Goal: Information Seeking & Learning: Learn about a topic

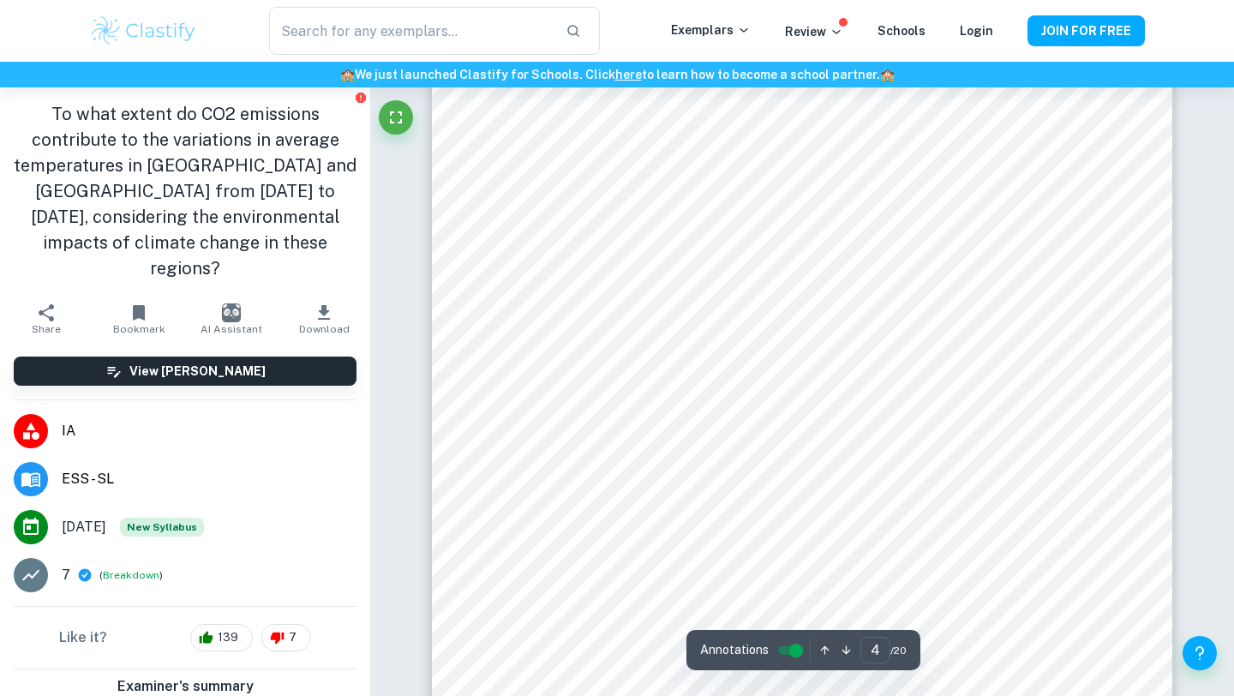
type input "5"
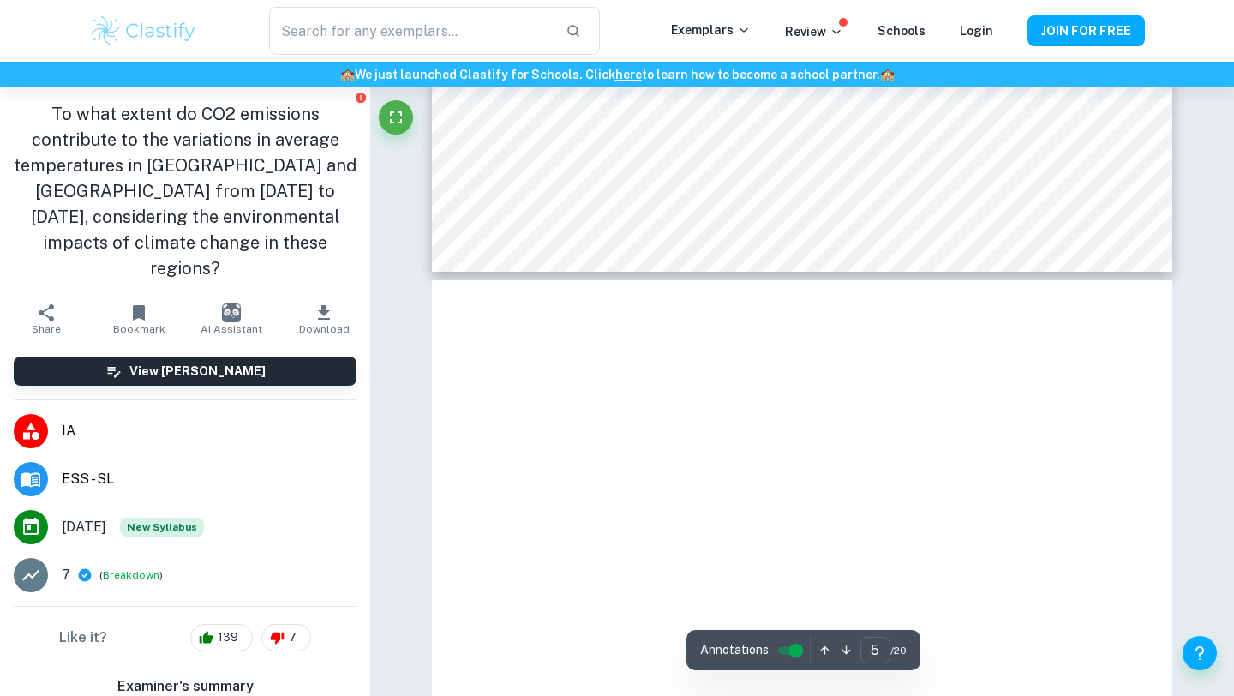
scroll to position [4617, 0]
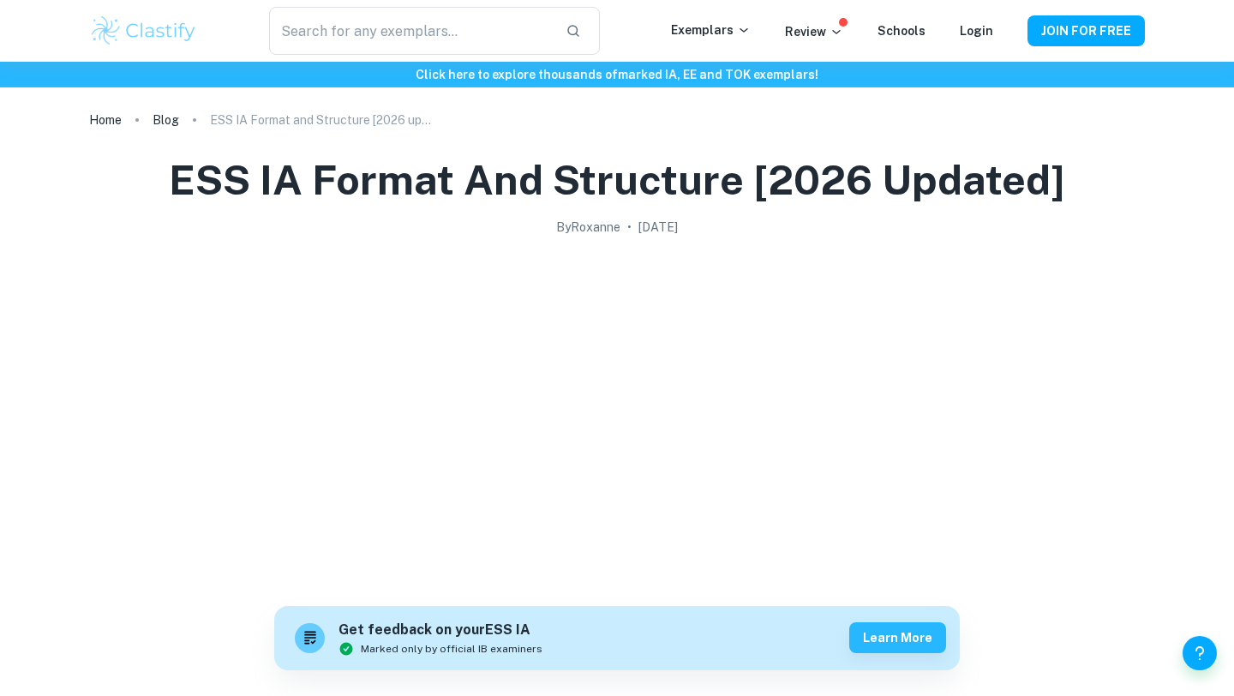
scroll to position [3411, 0]
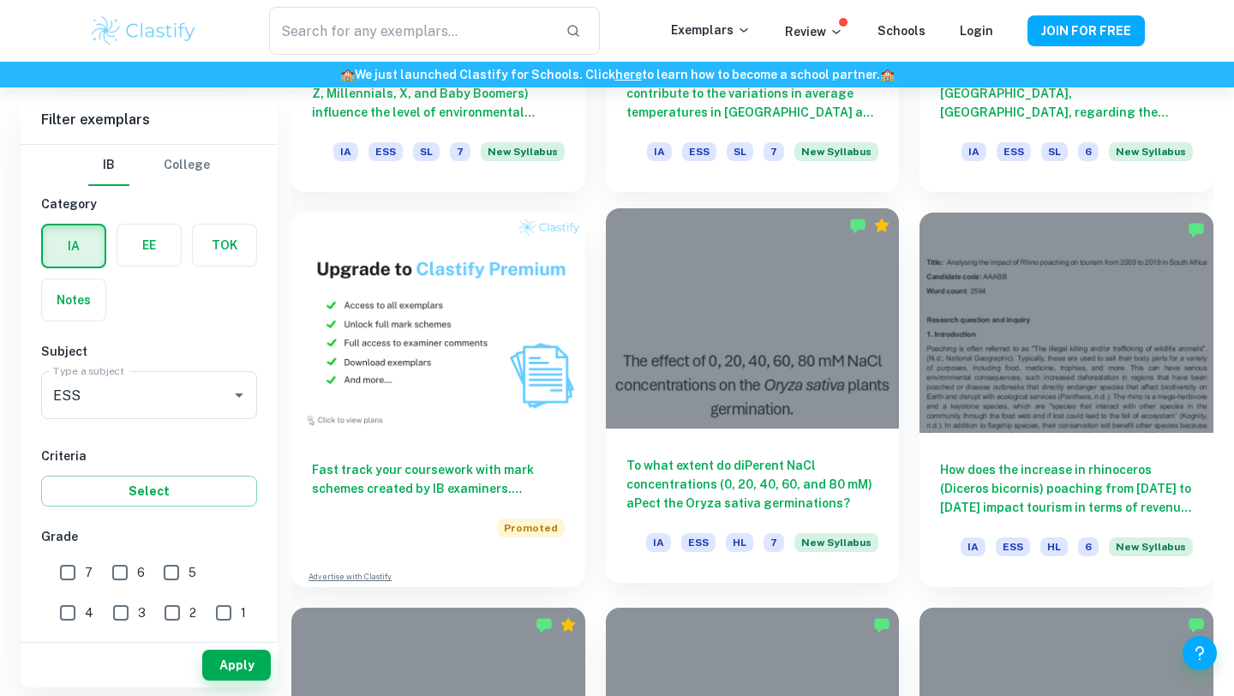
scroll to position [1298, 0]
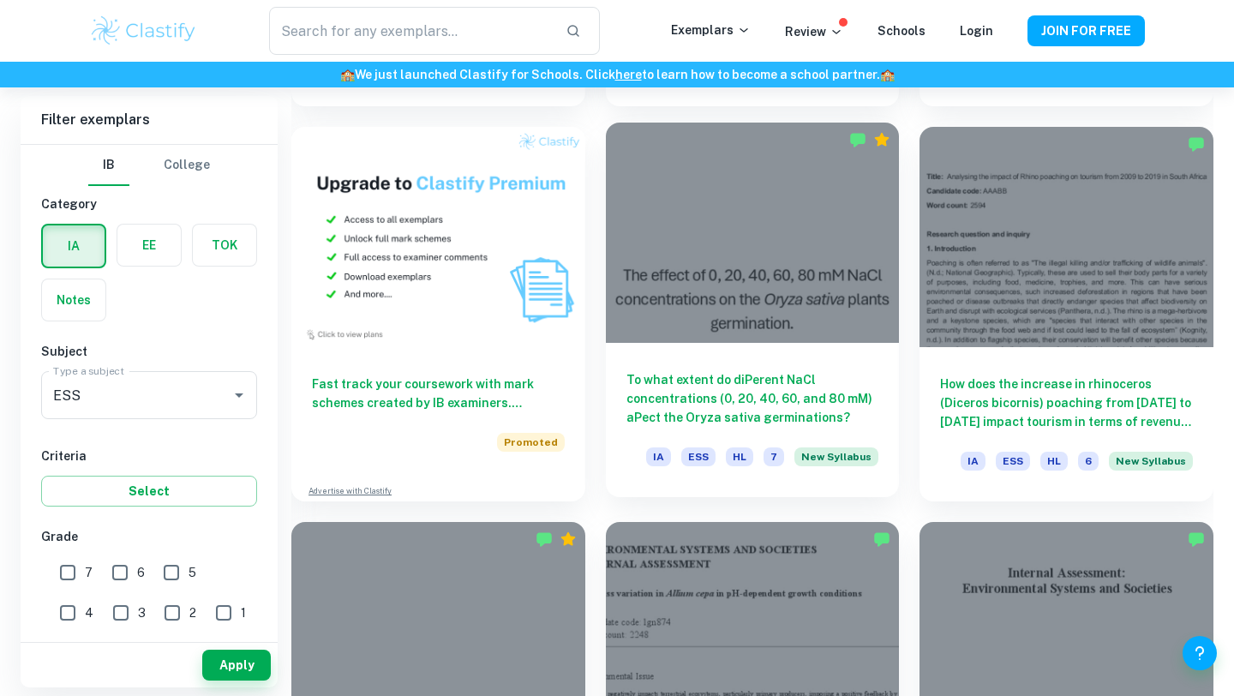
click at [717, 351] on div "To what extent do diPerent NaCl concentrations (0, 20, 40, 60, and 80 mM) aPect…" at bounding box center [753, 420] width 294 height 154
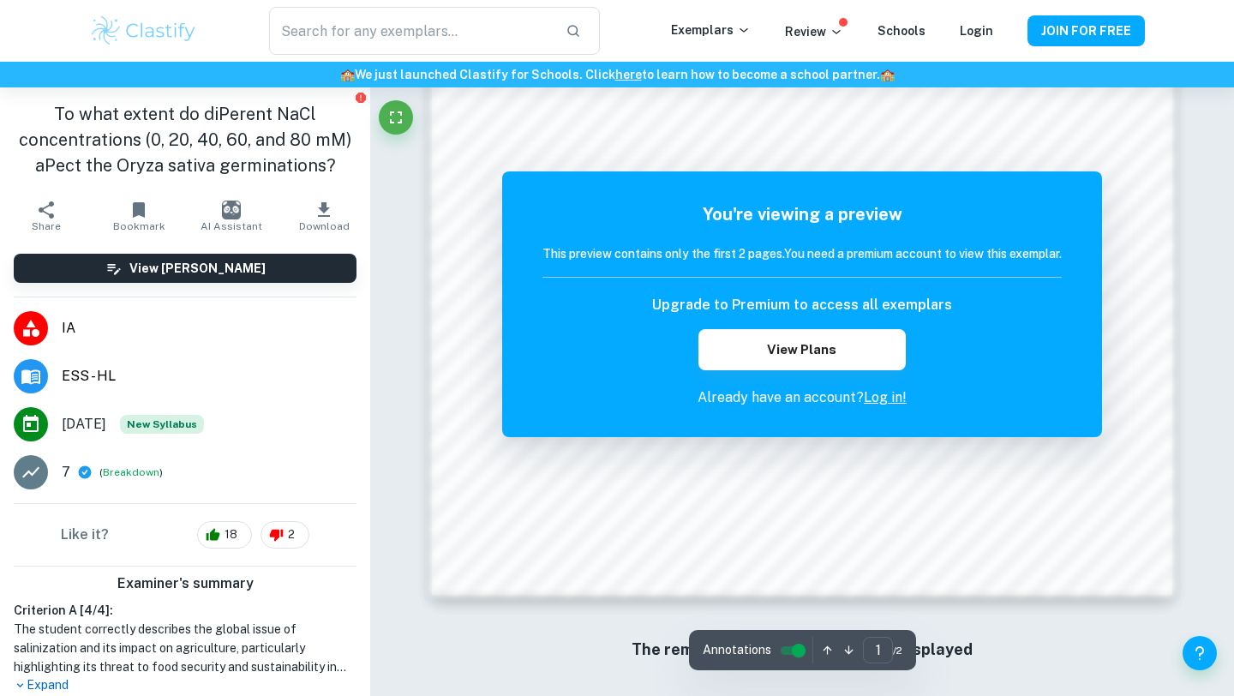
scroll to position [1630, 0]
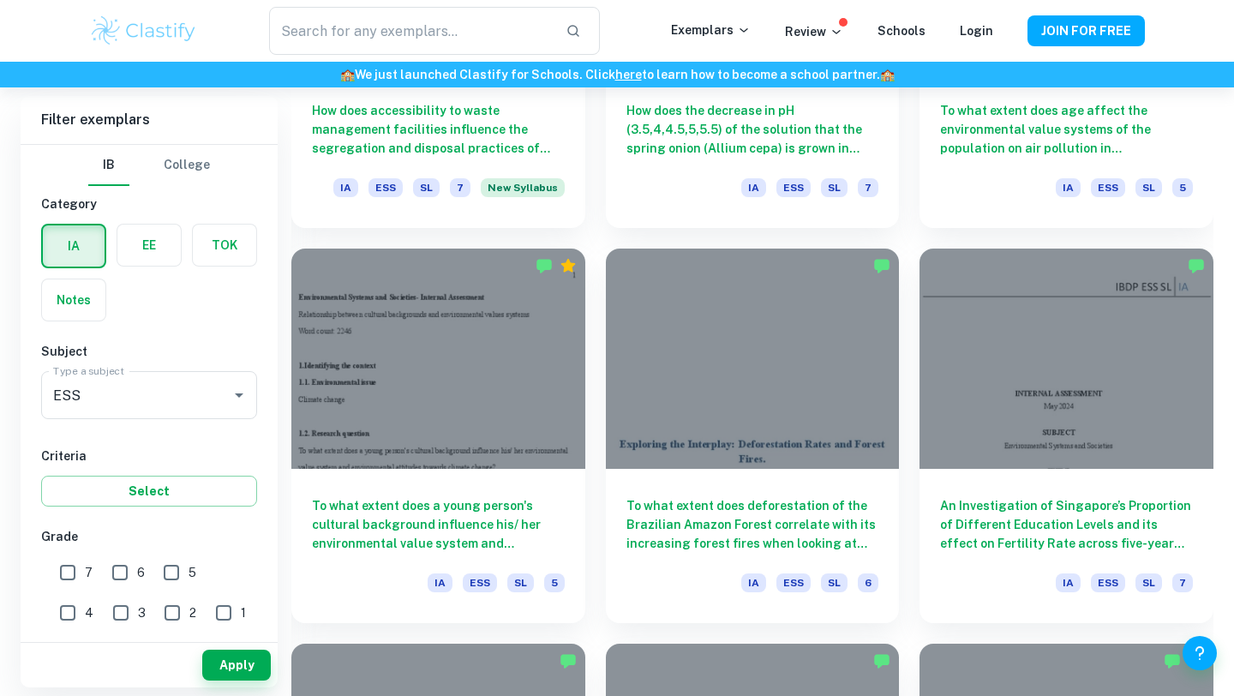
scroll to position [2470, 0]
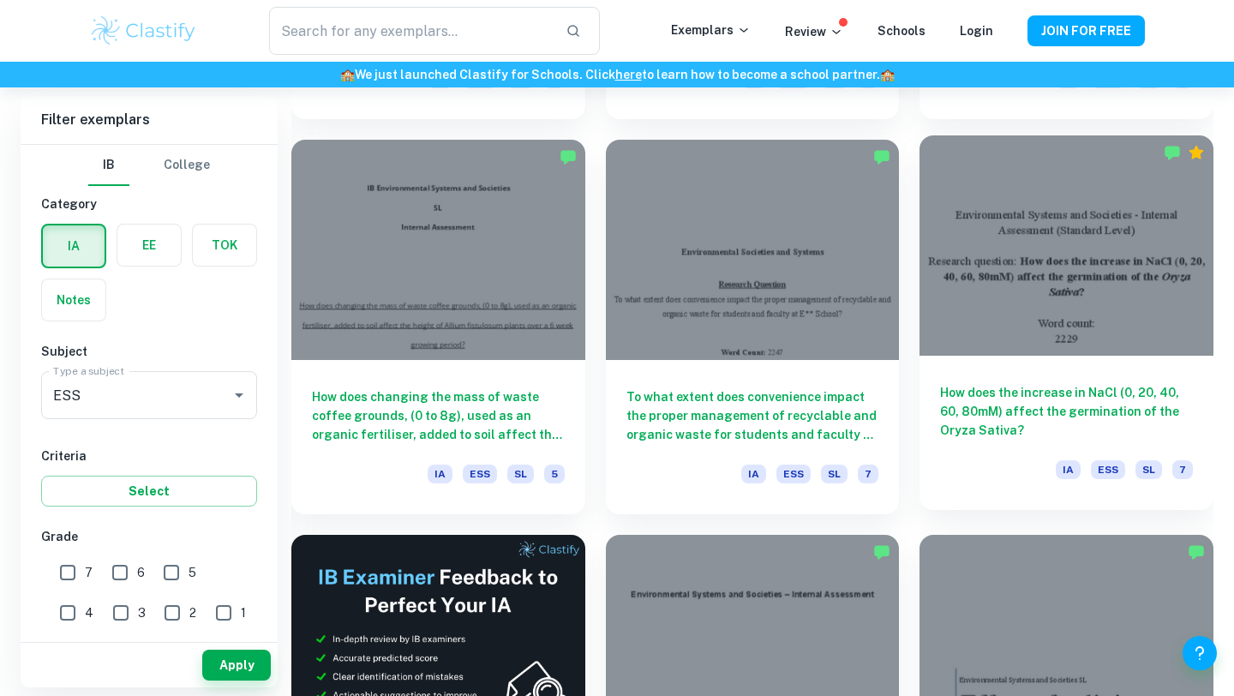
click at [993, 297] on div at bounding box center [1067, 245] width 294 height 220
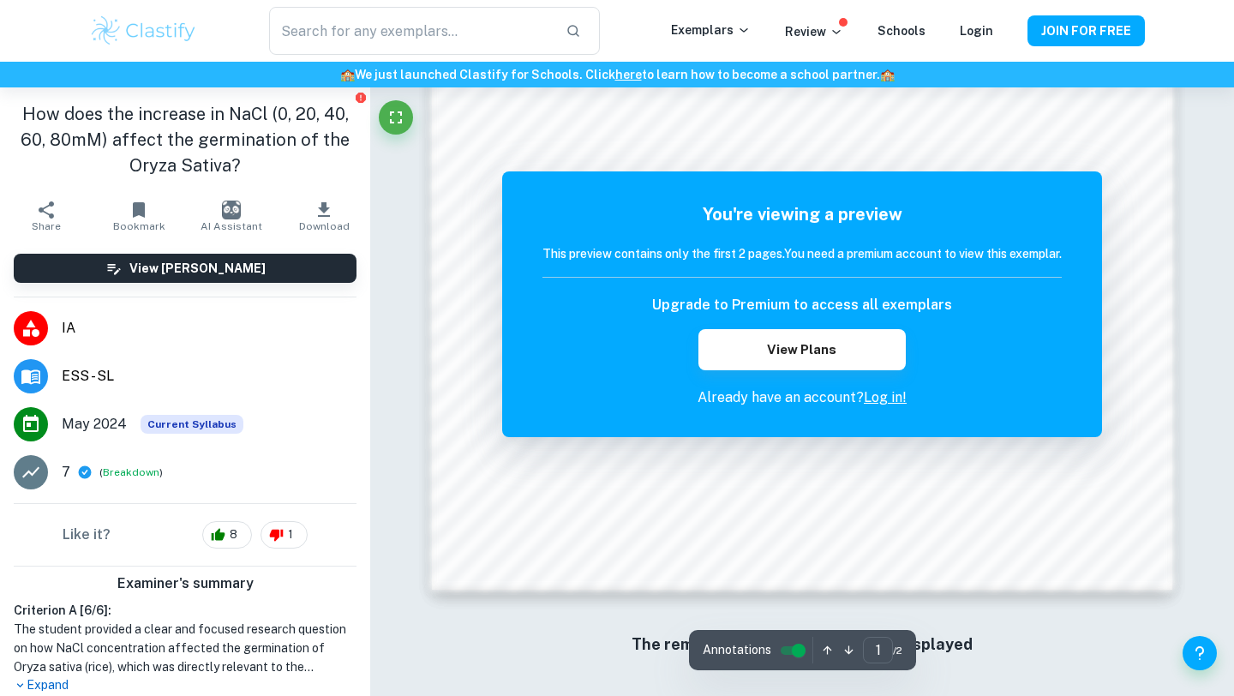
scroll to position [1627, 0]
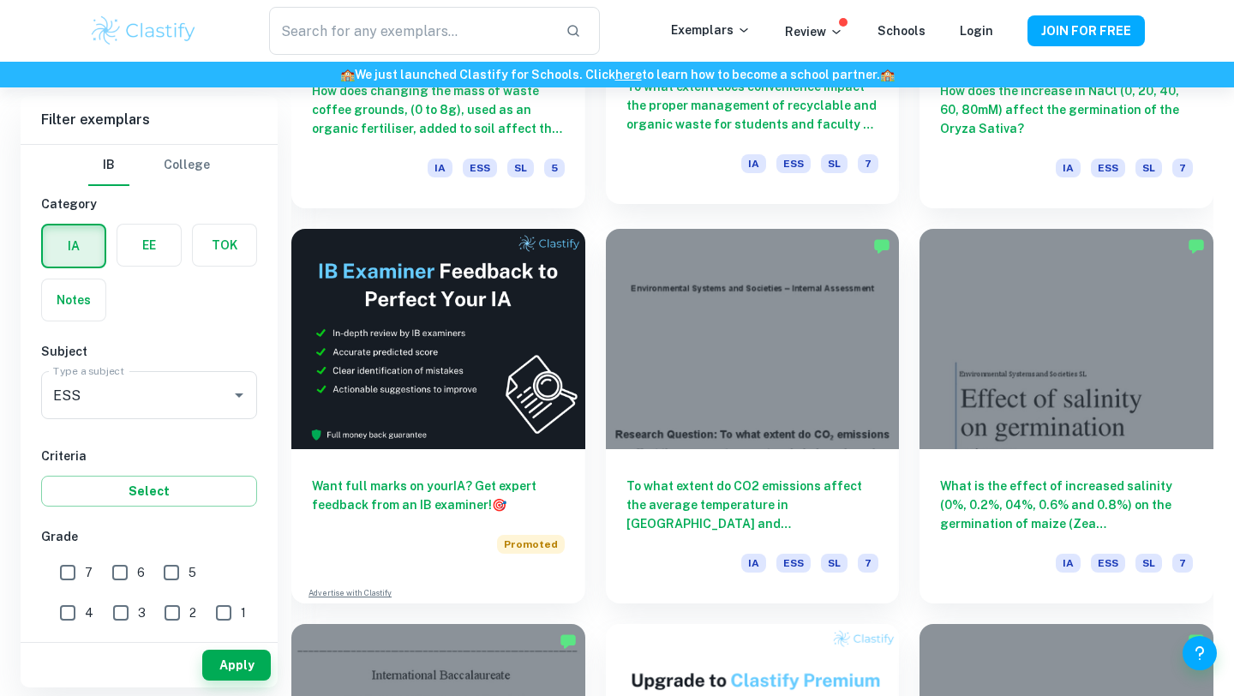
scroll to position [2798, 0]
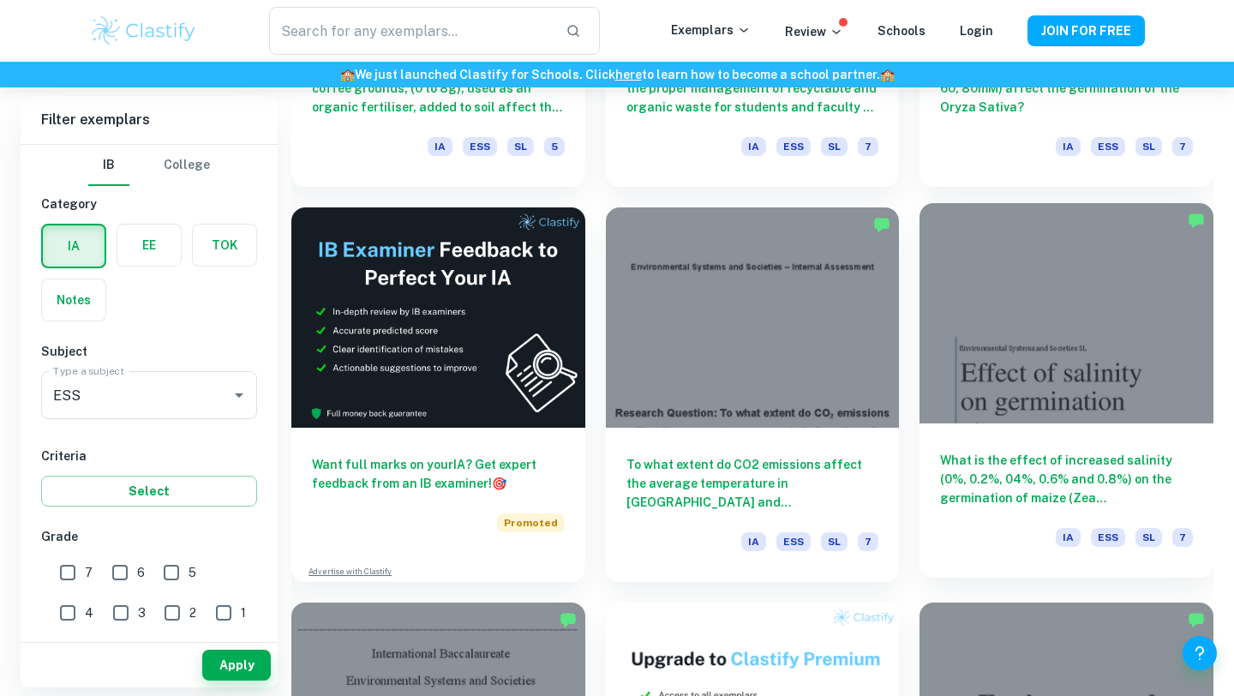
click at [1088, 430] on div "What is the effect of increased salinity (0%, 0.2%, 04%, 0.6% and 0.8%) on the …" at bounding box center [1067, 500] width 294 height 154
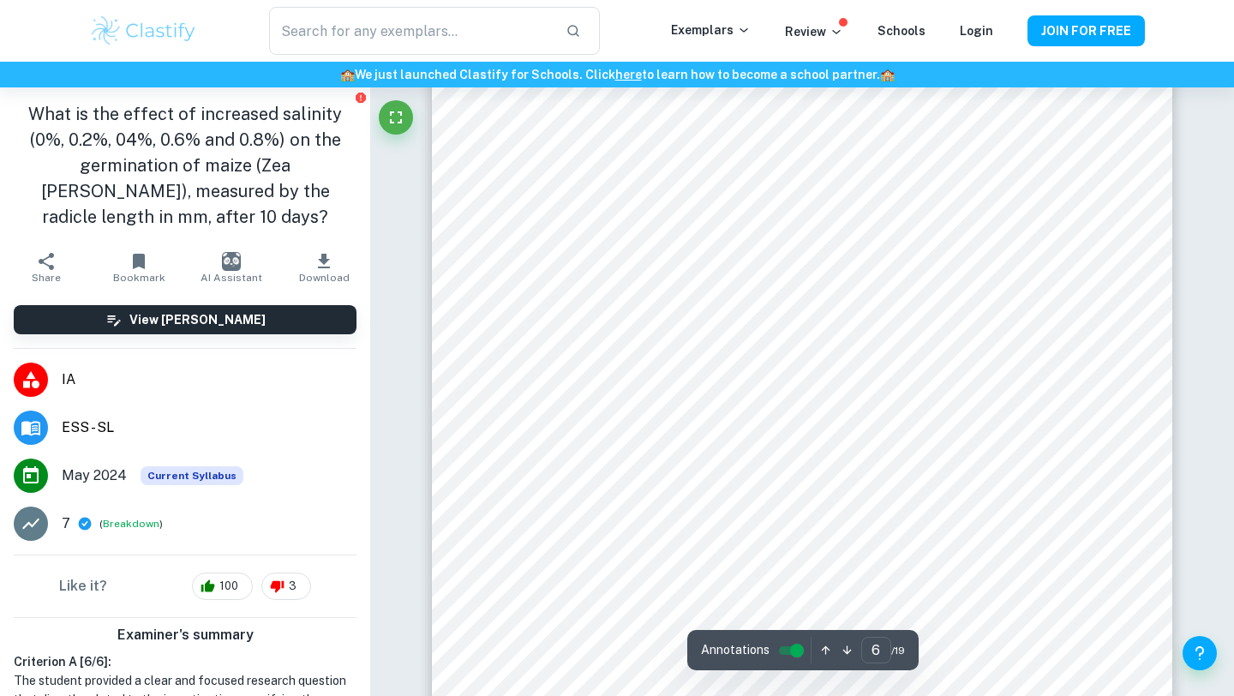
scroll to position [5591, 0]
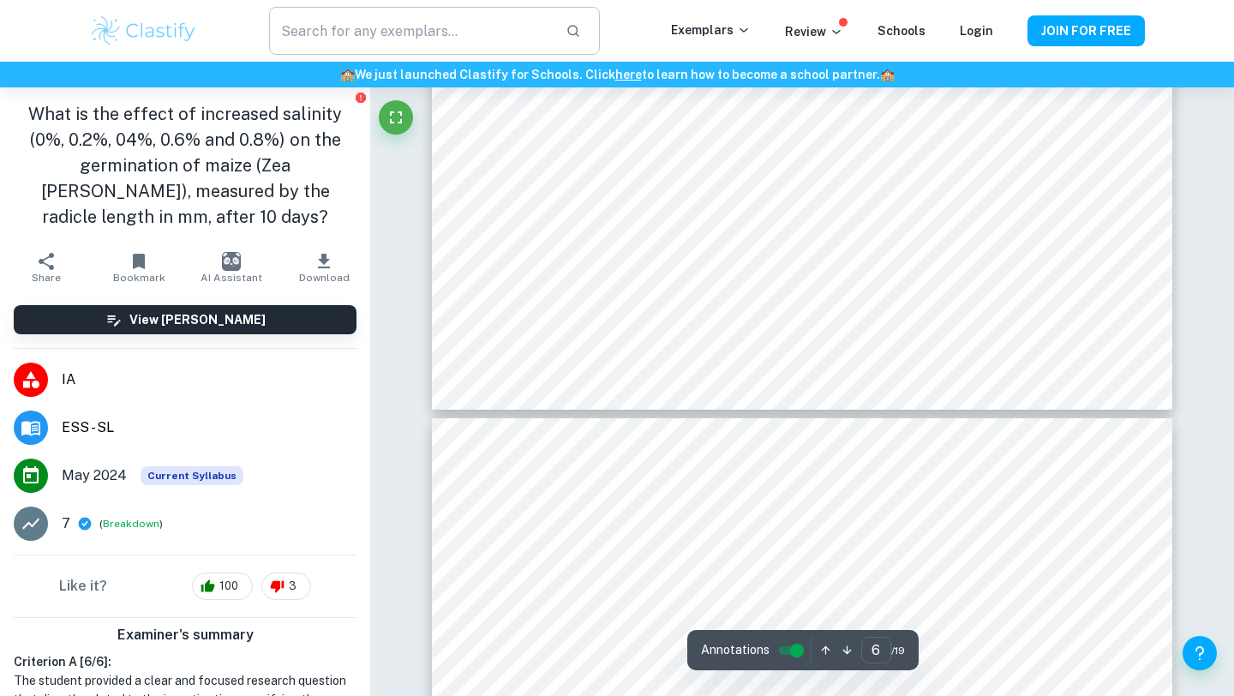
type input "7"
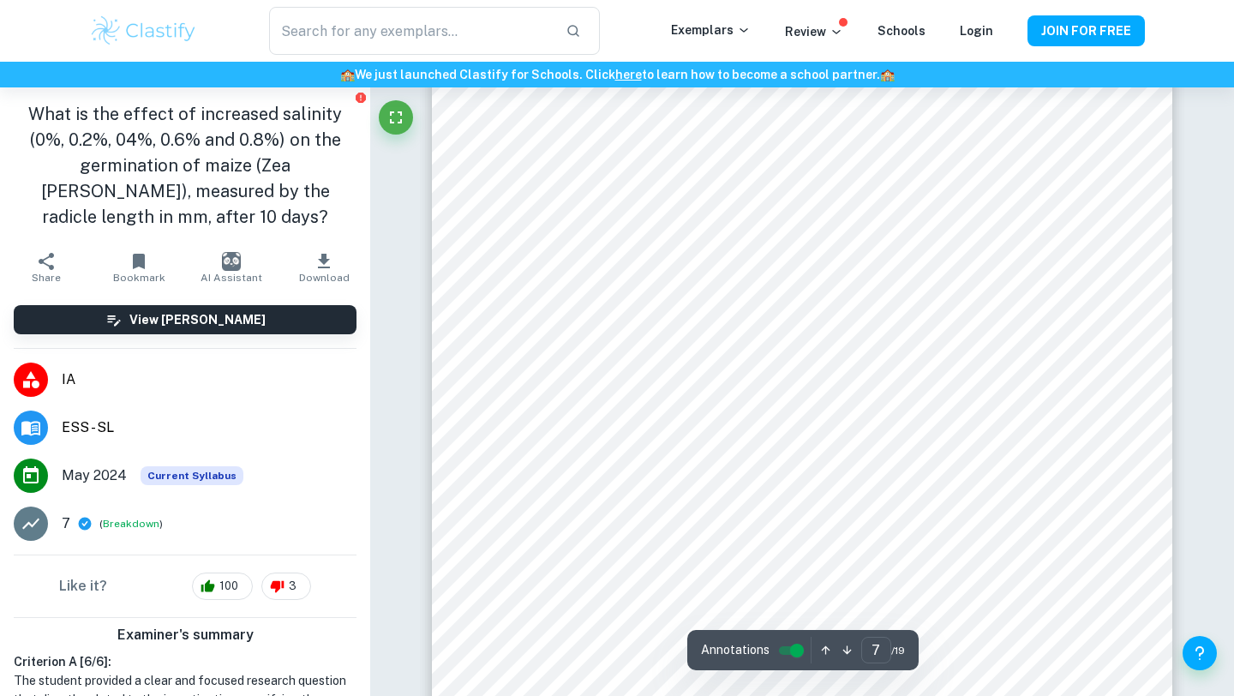
scroll to position [6631, 0]
